Goal: Information Seeking & Learning: Learn about a topic

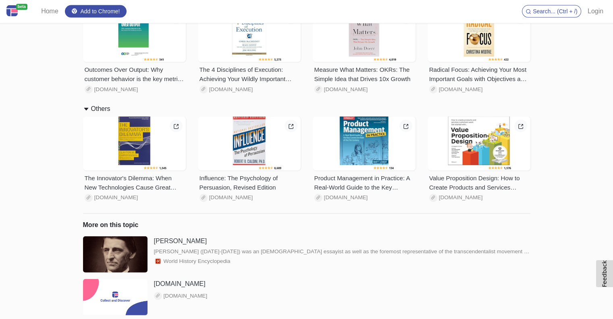
scroll to position [1847, 0]
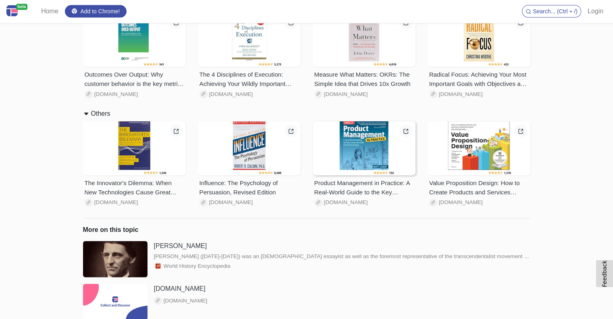
click at [342, 144] on div at bounding box center [364, 148] width 103 height 54
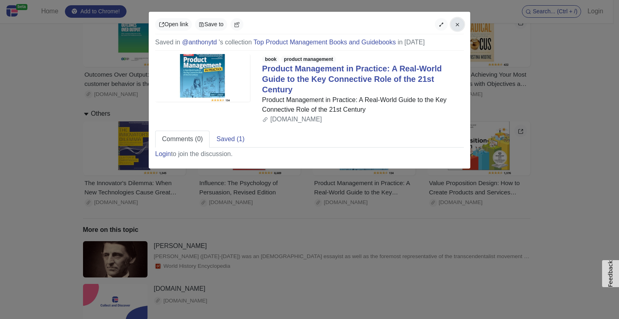
click at [462, 22] on button "button" at bounding box center [457, 24] width 13 height 12
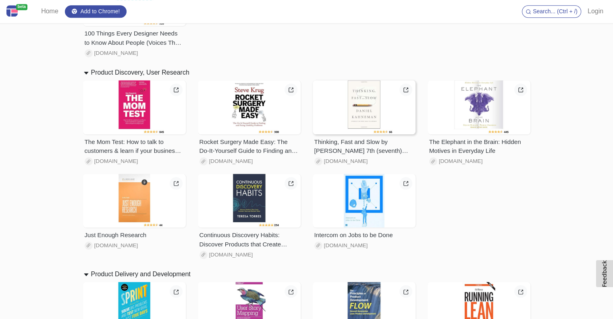
scroll to position [518, 0]
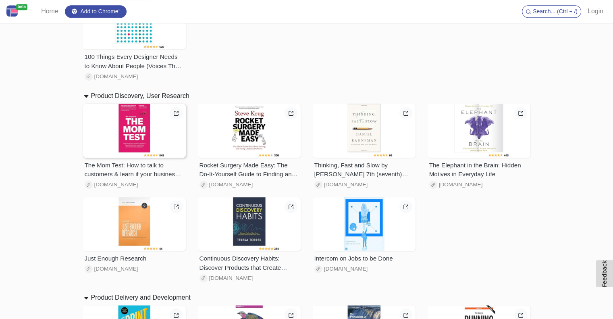
click at [132, 130] on div at bounding box center [134, 131] width 103 height 54
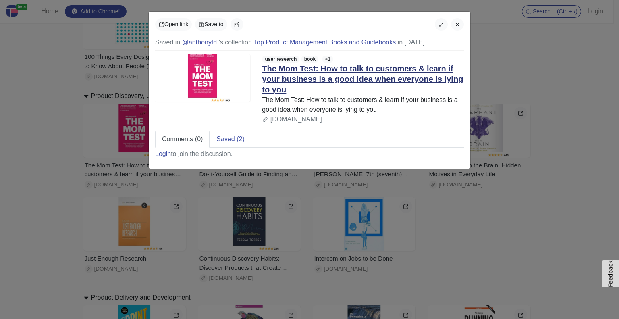
click at [311, 67] on link "The Mom Test: How to talk to customers & learn if your business is a good idea …" at bounding box center [362, 79] width 201 height 30
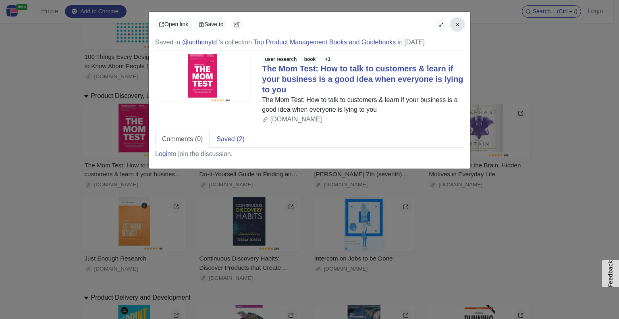
click at [455, 27] on icon "button" at bounding box center [457, 25] width 6 height 6
